Goal: Task Accomplishment & Management: Use online tool/utility

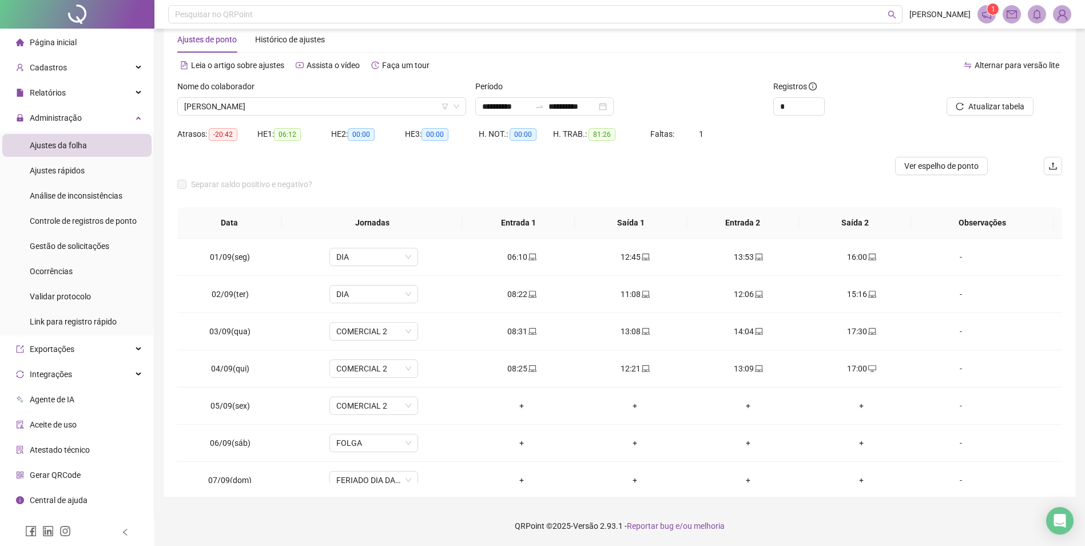
scroll to position [388, 0]
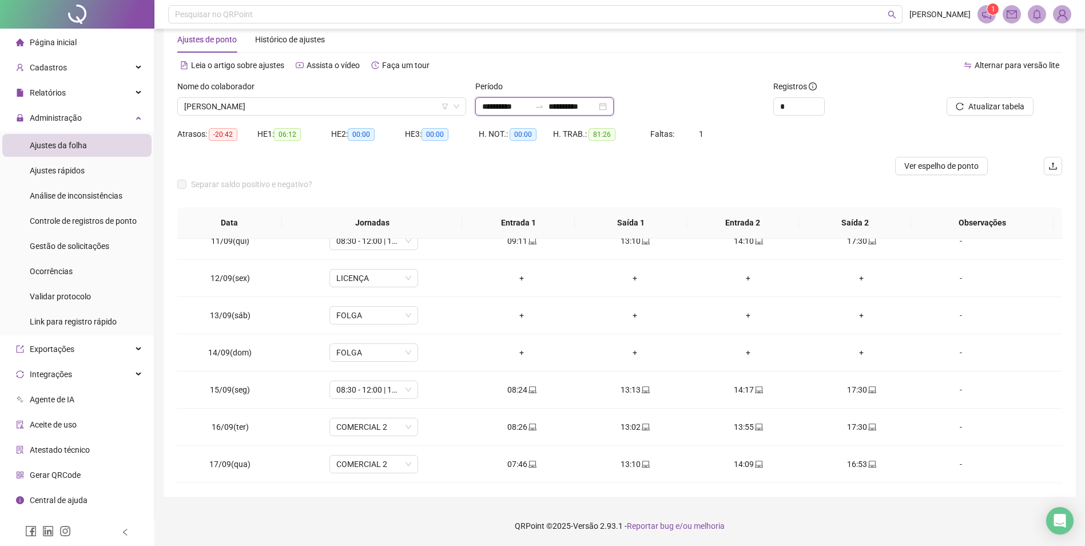
click at [530, 105] on input "**********" at bounding box center [506, 106] width 48 height 13
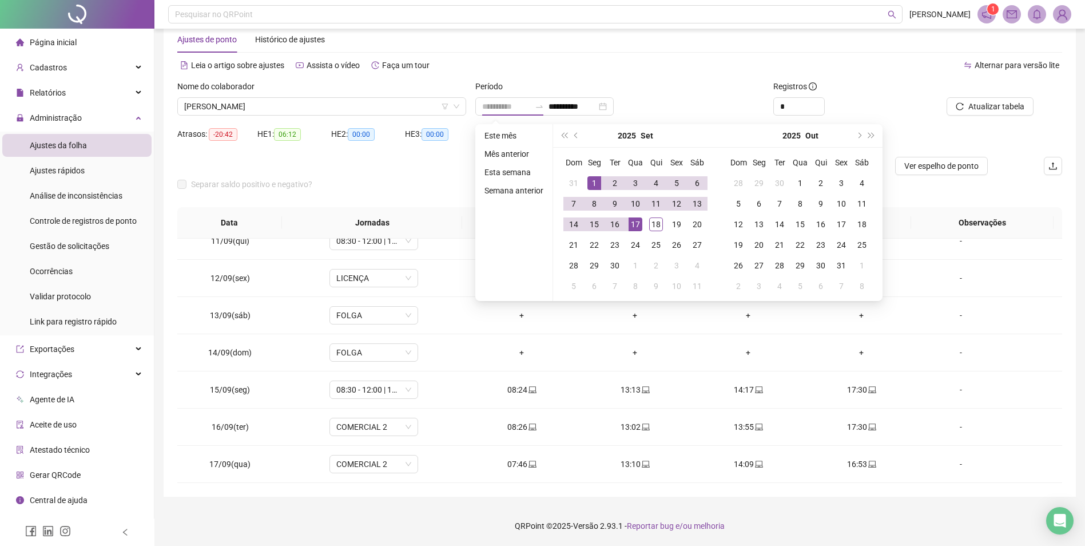
click at [592, 182] on div "1" at bounding box center [595, 183] width 14 height 14
type input "**********"
click at [658, 225] on div "18" at bounding box center [656, 224] width 14 height 14
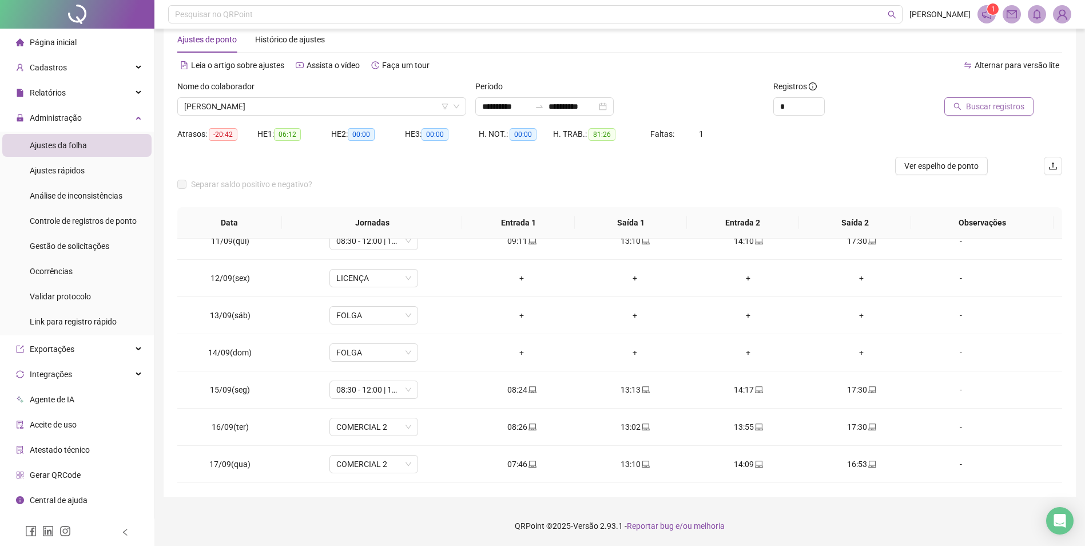
click at [991, 110] on span "Buscar registros" at bounding box center [995, 106] width 58 height 13
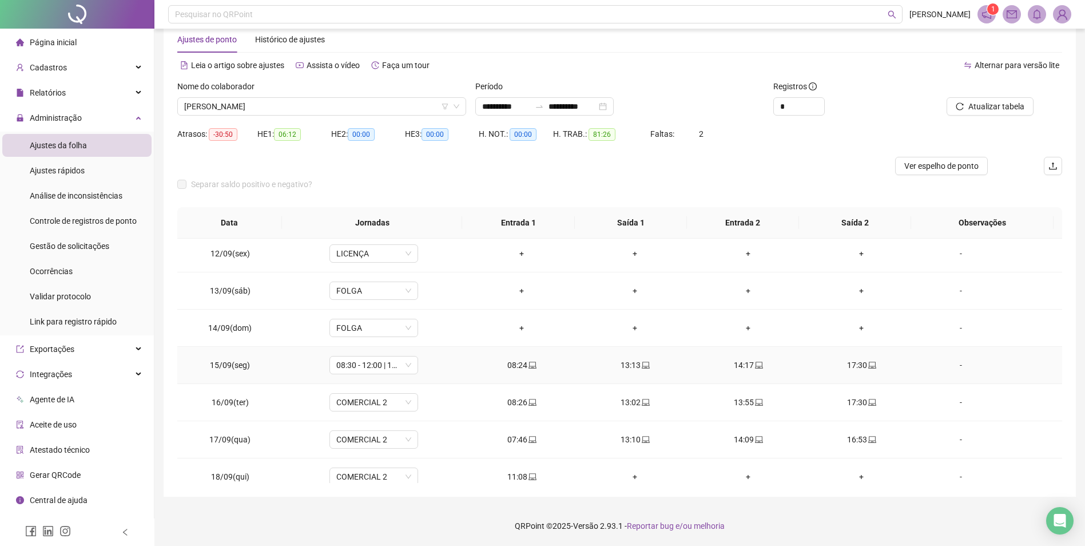
scroll to position [425, 0]
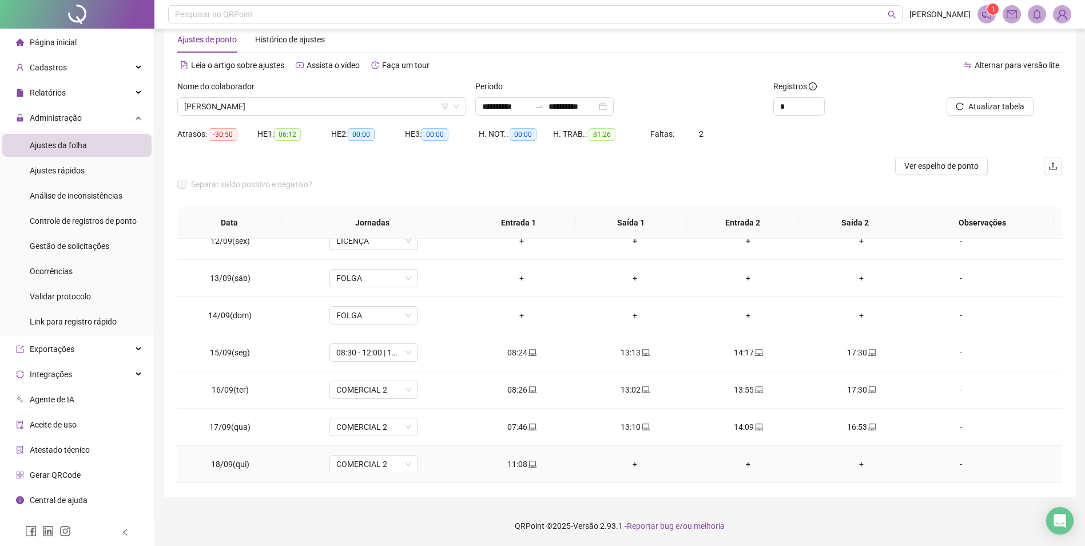
click at [527, 459] on span at bounding box center [531, 463] width 9 height 9
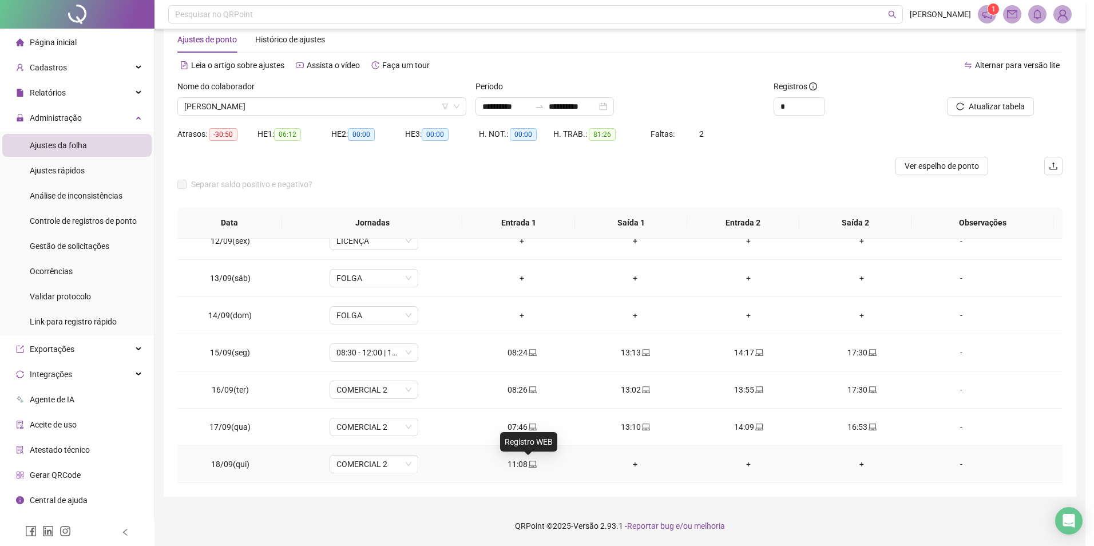
type input "**********"
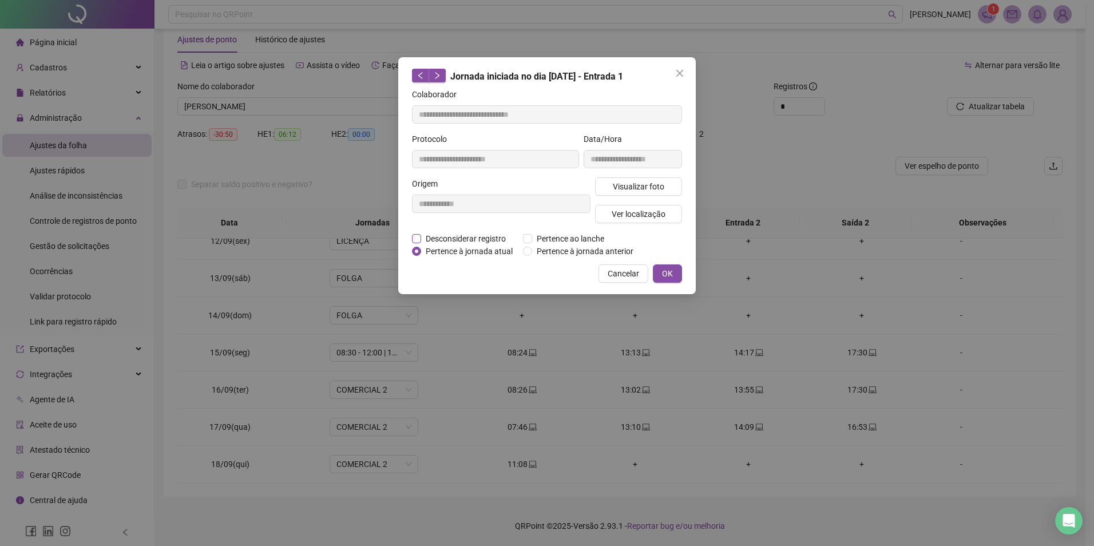
click at [458, 236] on span "Desconsiderar registro" at bounding box center [465, 238] width 89 height 13
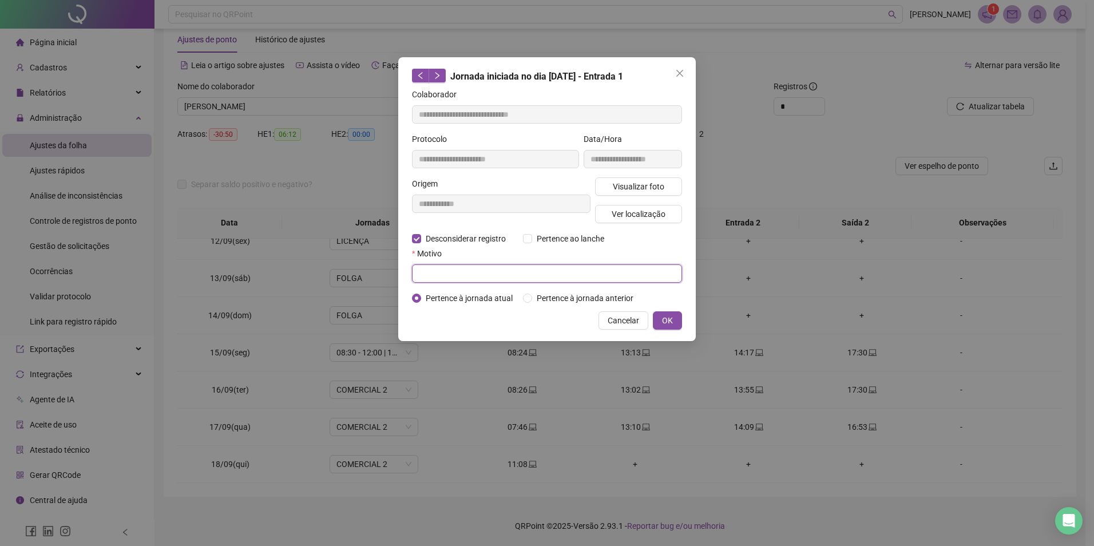
click at [510, 271] on input "text" at bounding box center [547, 273] width 270 height 18
type input "*********"
click at [668, 319] on span "OK" at bounding box center [667, 320] width 11 height 13
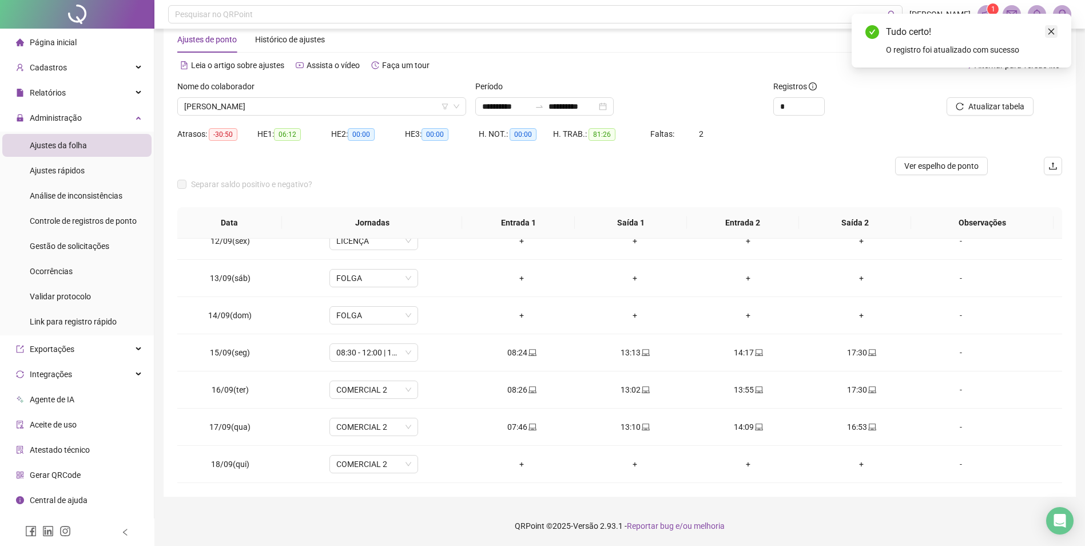
click at [1046, 28] on link "Close" at bounding box center [1051, 31] width 13 height 13
click at [990, 111] on span "Atualizar tabela" at bounding box center [997, 106] width 56 height 13
click at [383, 467] on span "COMERCIAL 2" at bounding box center [373, 463] width 75 height 17
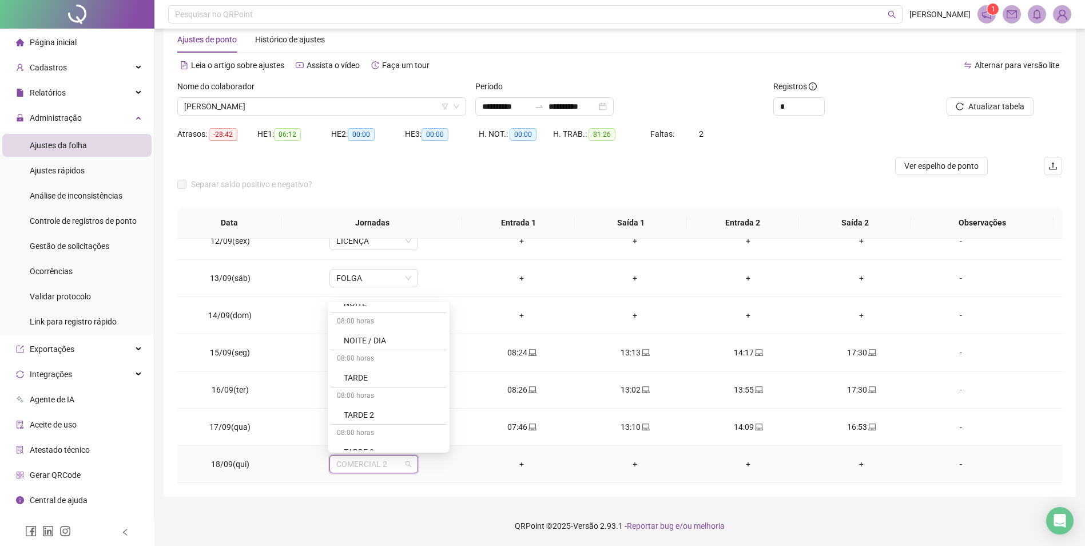
scroll to position [672, 0]
click at [622, 184] on div "Separar saldo positivo e negativo?" at bounding box center [619, 191] width 885 height 32
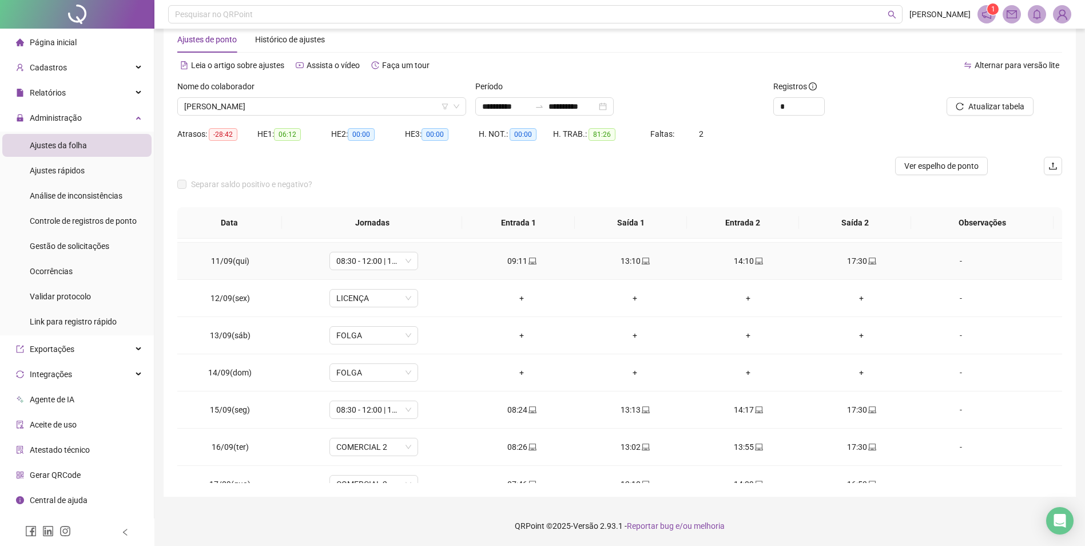
scroll to position [425, 0]
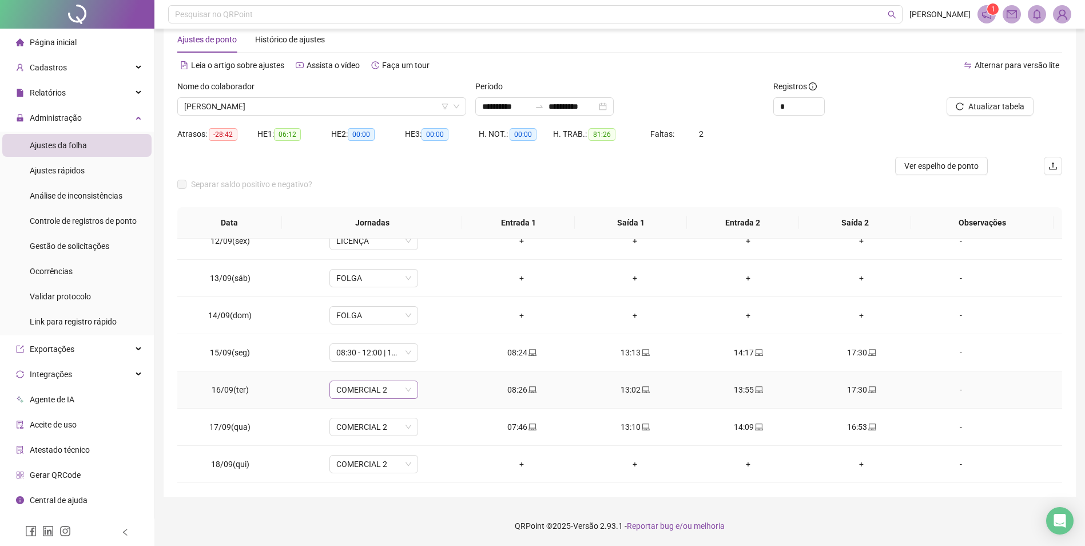
click at [360, 387] on span "COMERCIAL 2" at bounding box center [373, 389] width 75 height 17
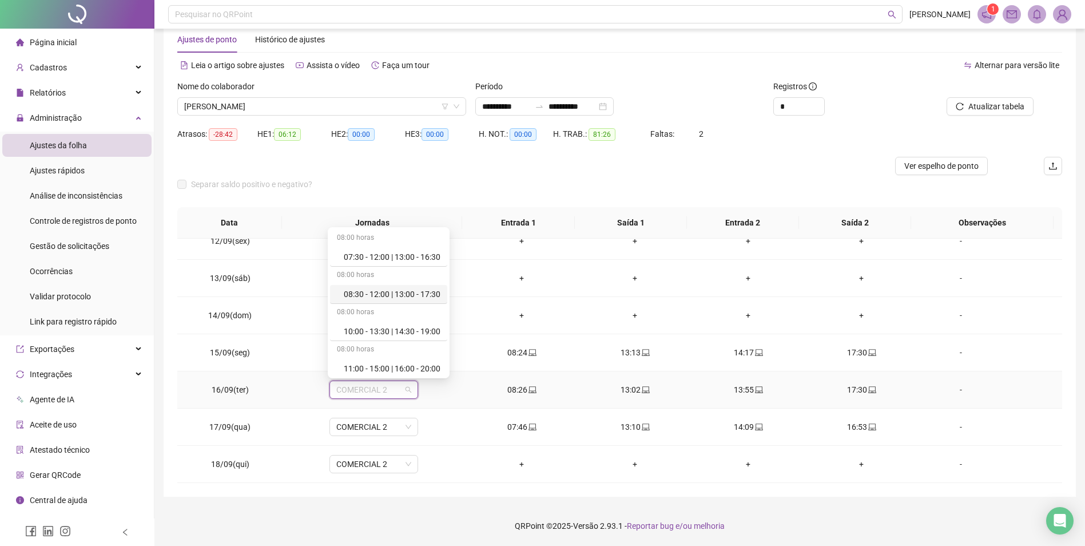
click at [386, 287] on div "08:30 - 12:00 | 13:00 - 17:30" at bounding box center [388, 294] width 117 height 19
click at [427, 360] on span "Sim" at bounding box center [426, 360] width 13 height 13
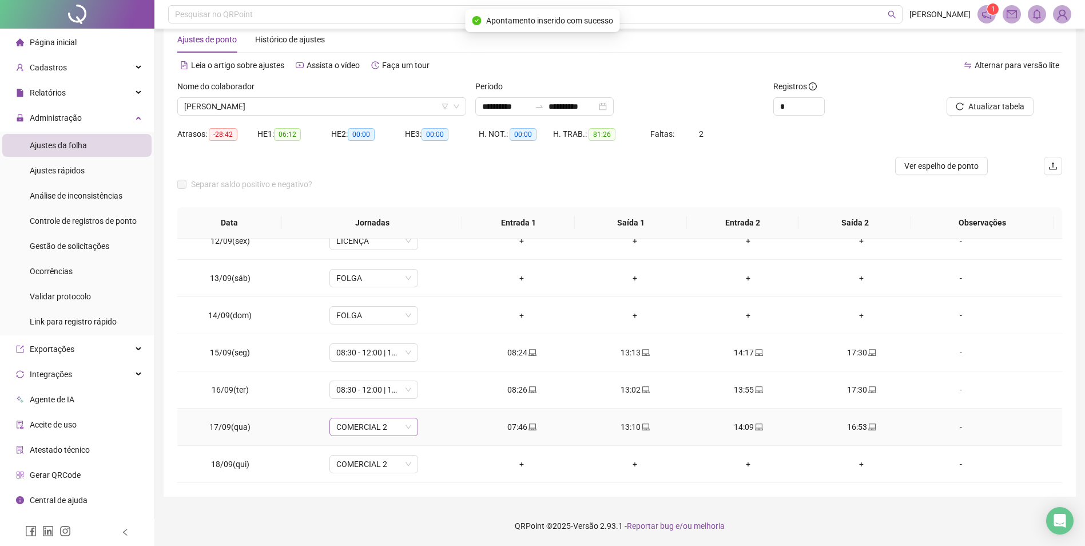
click at [375, 430] on span "COMERCIAL 2" at bounding box center [373, 426] width 75 height 17
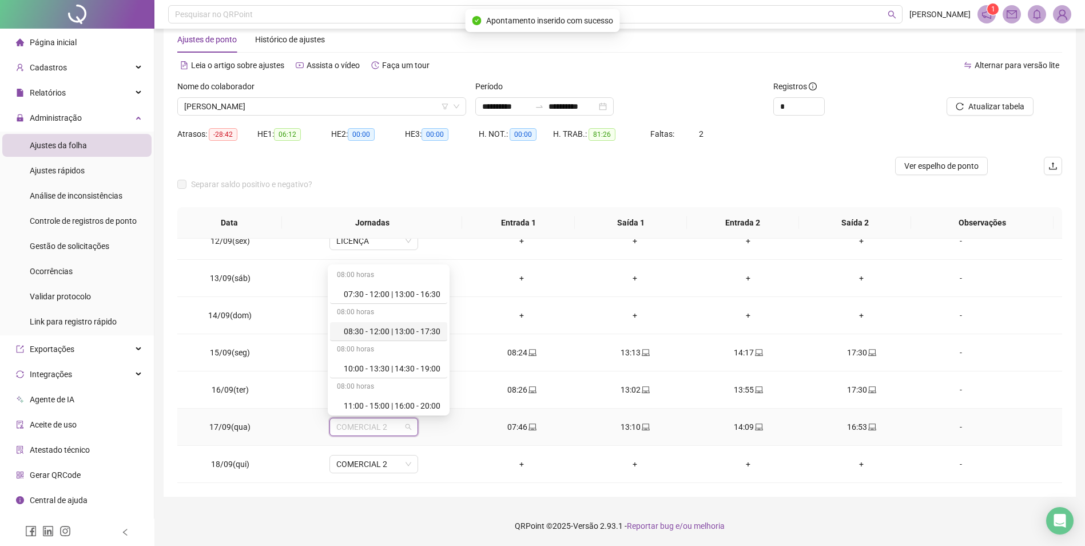
click at [399, 333] on div "08:30 - 12:00 | 13:00 - 17:30" at bounding box center [392, 331] width 97 height 13
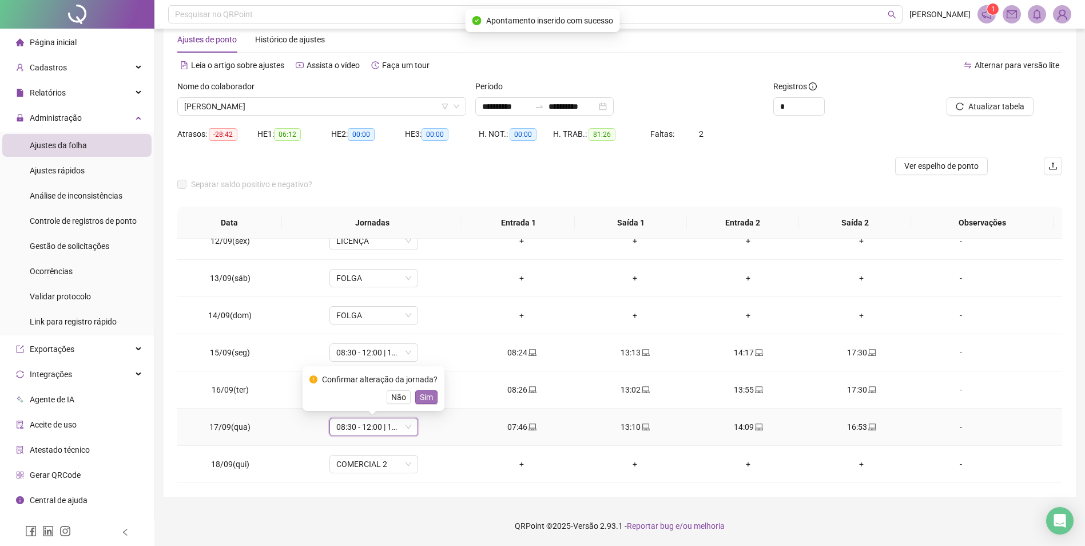
click at [430, 396] on span "Sim" at bounding box center [426, 397] width 13 height 13
click at [1000, 113] on button "Atualizar tabela" at bounding box center [990, 106] width 87 height 18
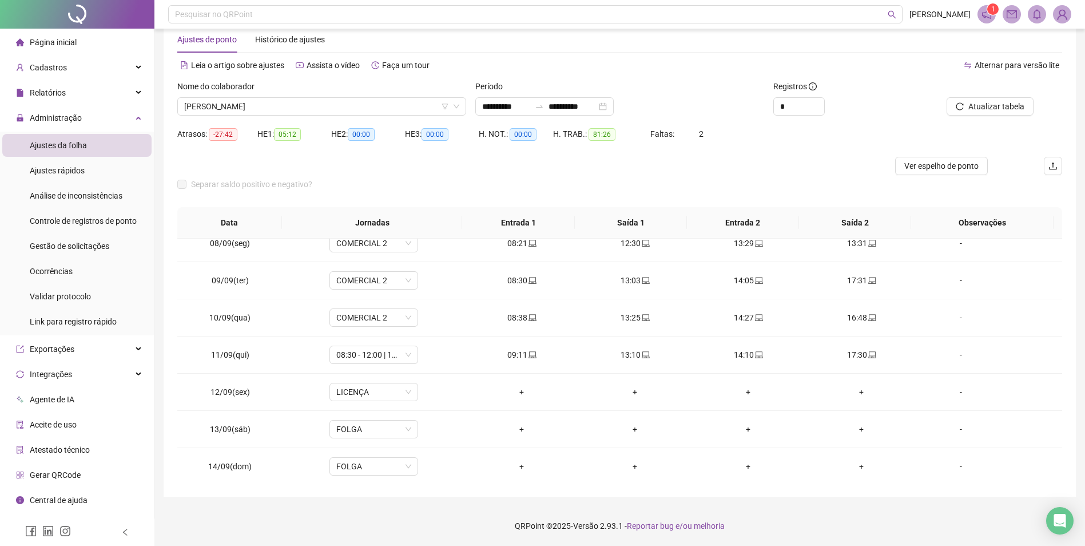
scroll to position [253, 0]
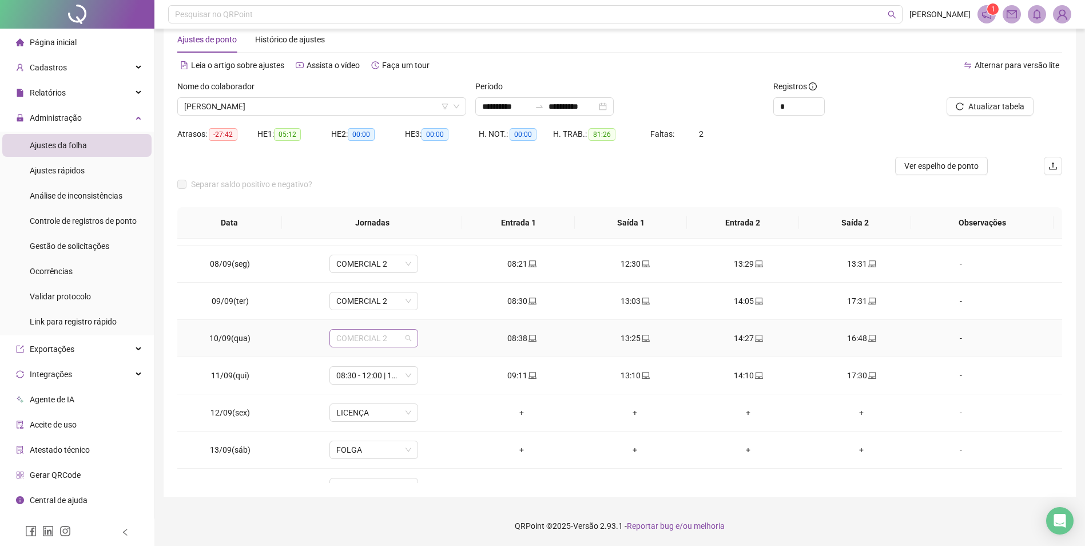
click at [367, 336] on span "COMERCIAL 2" at bounding box center [373, 338] width 75 height 17
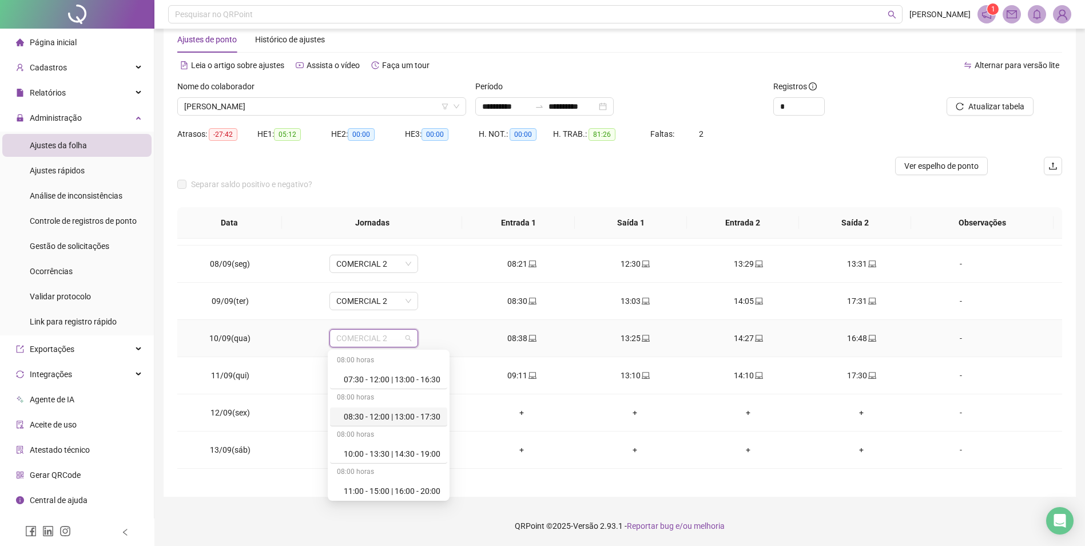
click at [394, 417] on div "08:30 - 12:00 | 13:00 - 17:30" at bounding box center [392, 416] width 97 height 13
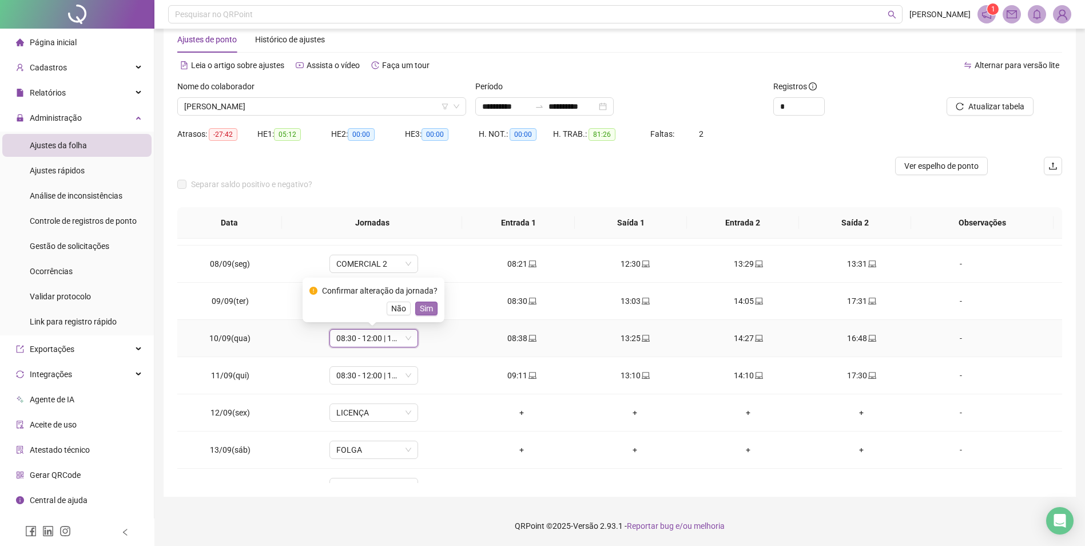
click at [432, 307] on button "Sim" at bounding box center [426, 308] width 22 height 14
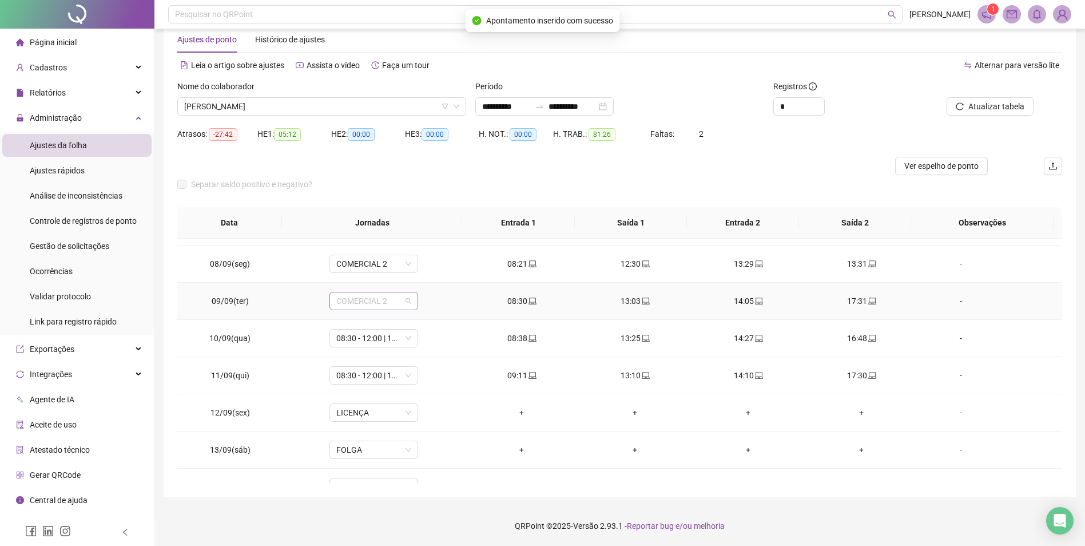
click at [378, 307] on span "COMERCIAL 2" at bounding box center [373, 300] width 75 height 17
click at [376, 382] on div "08:30 - 12:00 | 13:00 - 17:30" at bounding box center [392, 379] width 97 height 13
click at [420, 267] on span "Sim" at bounding box center [426, 271] width 13 height 13
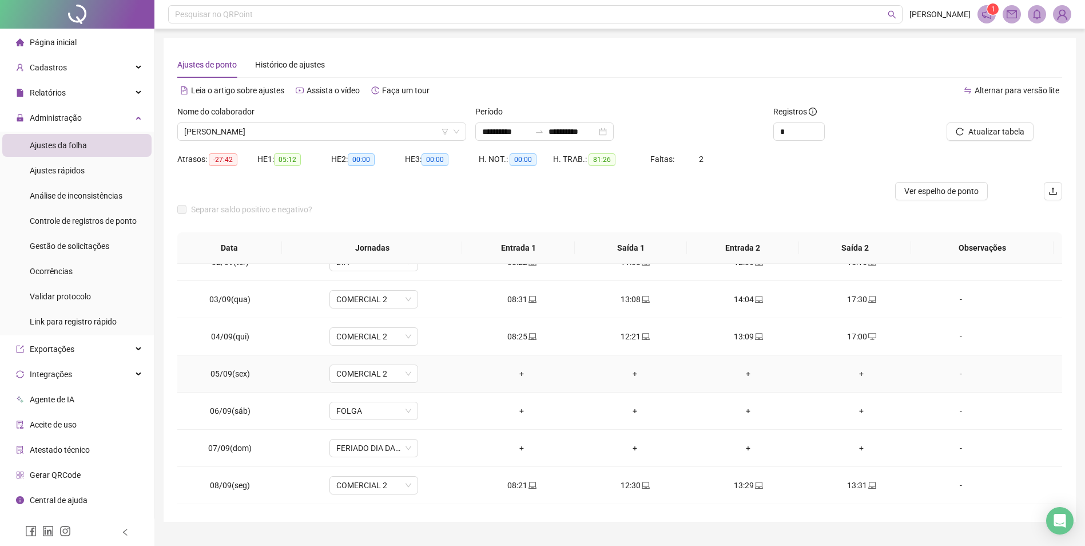
scroll to position [0, 0]
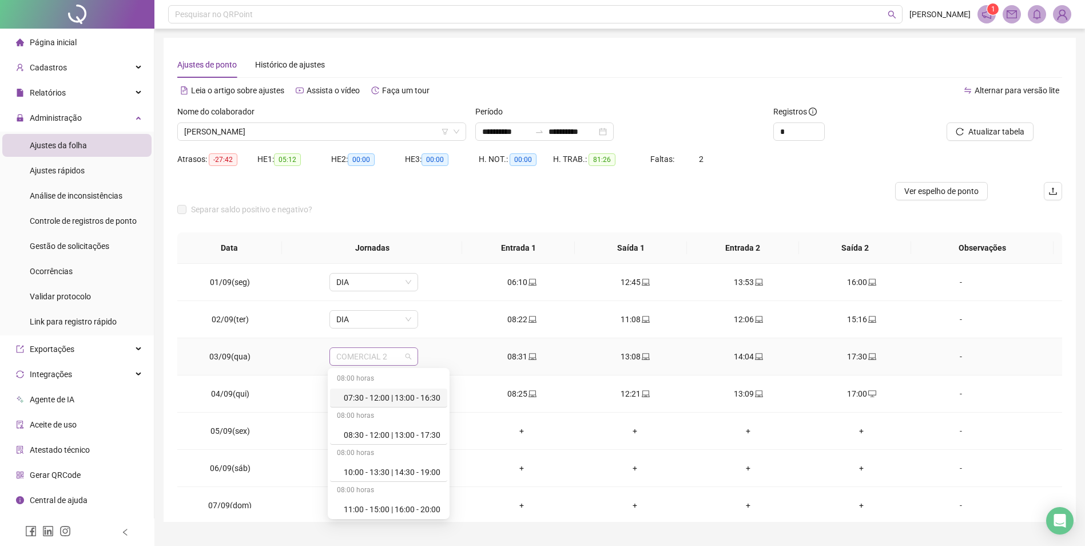
click at [362, 358] on span "COMERCIAL 2" at bounding box center [373, 356] width 75 height 17
click at [373, 431] on div "08:30 - 12:00 | 13:00 - 17:30" at bounding box center [392, 434] width 97 height 13
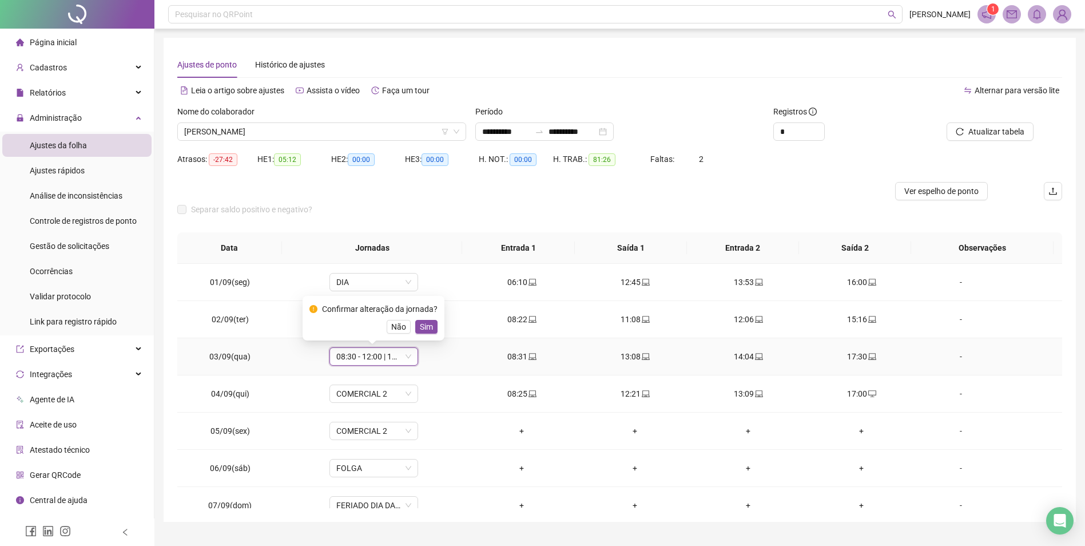
click at [419, 320] on button "Sim" at bounding box center [426, 327] width 22 height 14
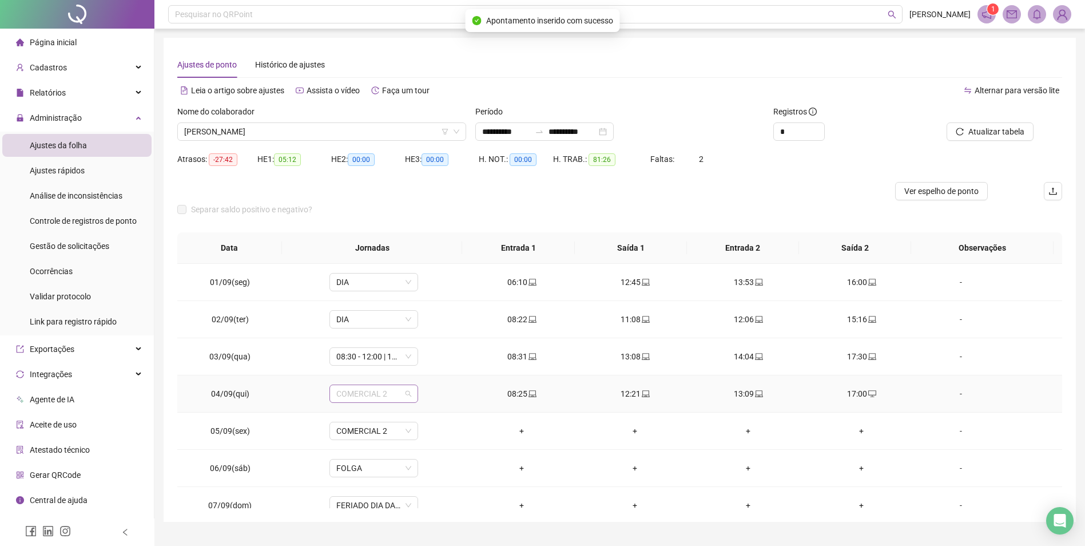
click at [372, 399] on span "COMERCIAL 2" at bounding box center [373, 393] width 75 height 17
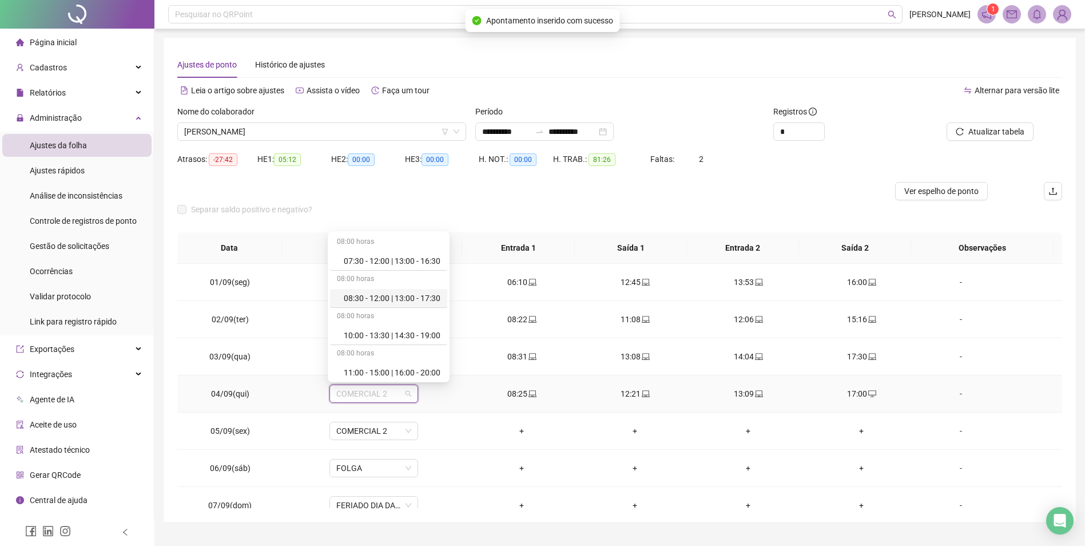
click at [407, 298] on div "08:30 - 12:00 | 13:00 - 17:30" at bounding box center [392, 298] width 97 height 13
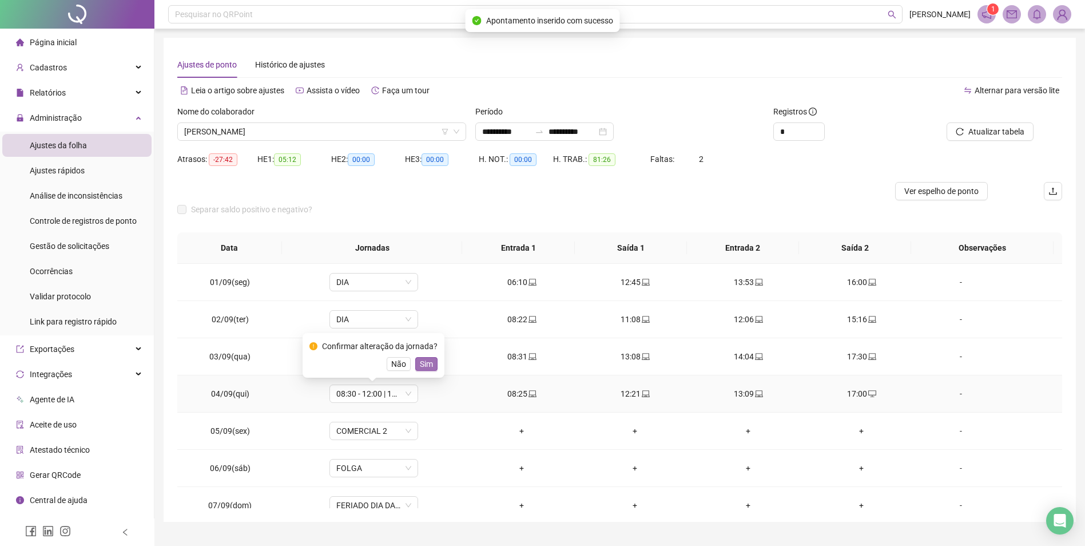
click at [426, 364] on span "Sim" at bounding box center [426, 364] width 13 height 13
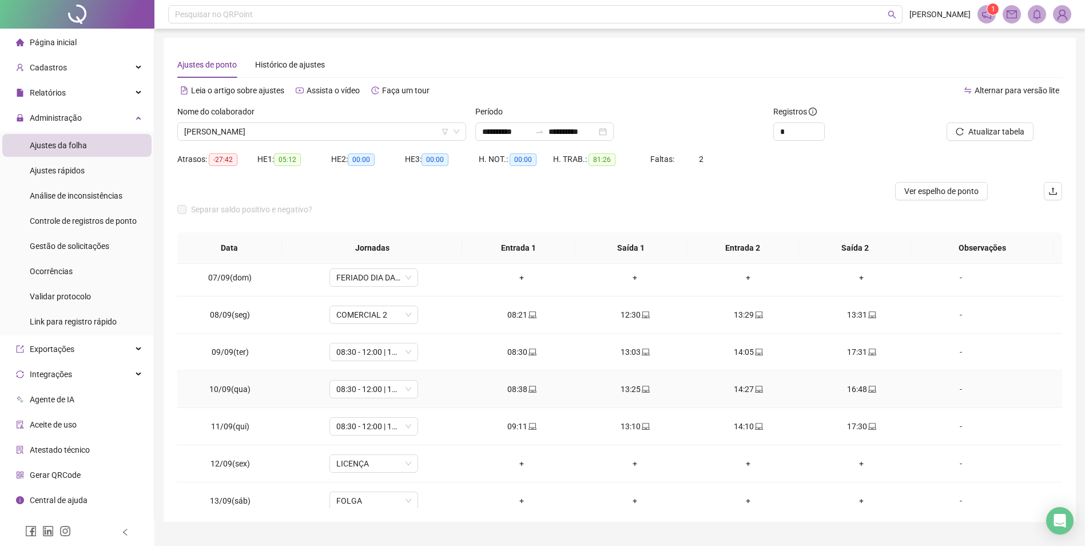
scroll to position [229, 0]
click at [378, 312] on span "COMERCIAL 2" at bounding box center [373, 313] width 75 height 17
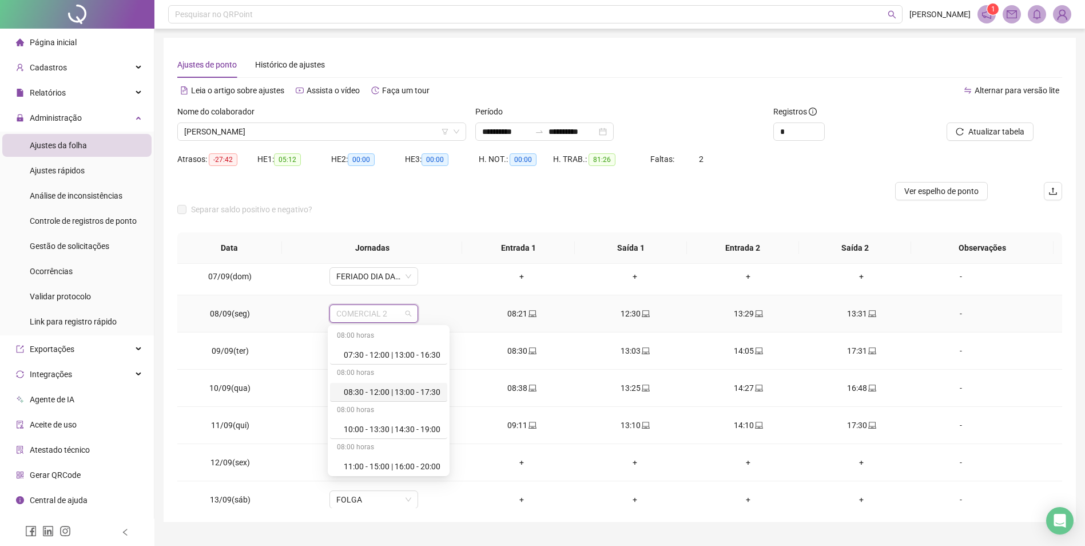
click at [389, 395] on div "08:30 - 12:00 | 13:00 - 17:30" at bounding box center [392, 392] width 97 height 13
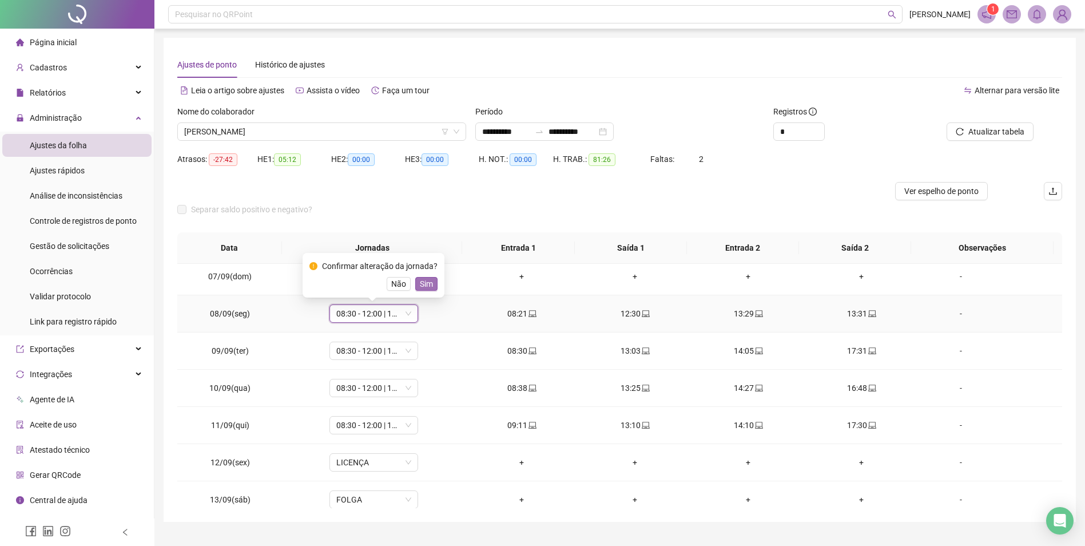
click at [423, 283] on span "Sim" at bounding box center [426, 283] width 13 height 13
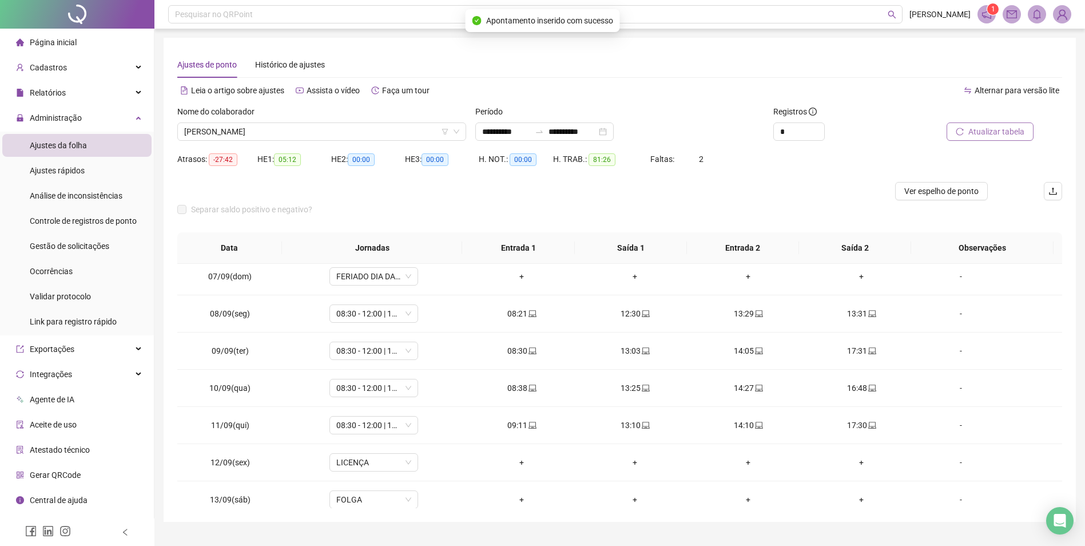
click at [986, 129] on span "Atualizar tabela" at bounding box center [997, 131] width 56 height 13
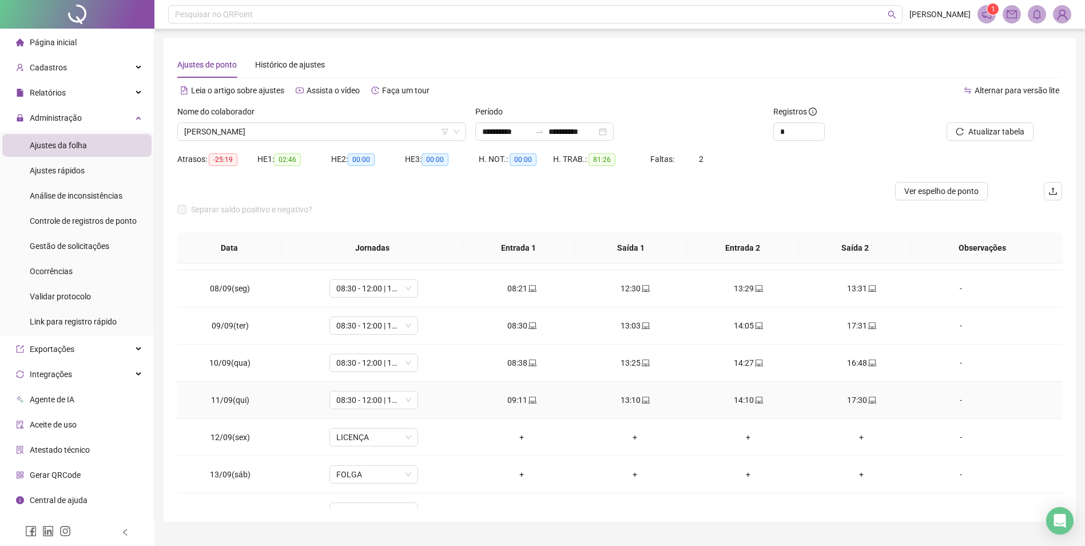
scroll to position [253, 0]
